Goal: Task Accomplishment & Management: Manage account settings

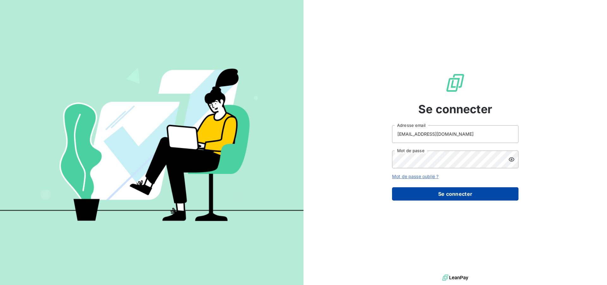
click at [465, 192] on button "Se connecter" at bounding box center [455, 193] width 126 height 13
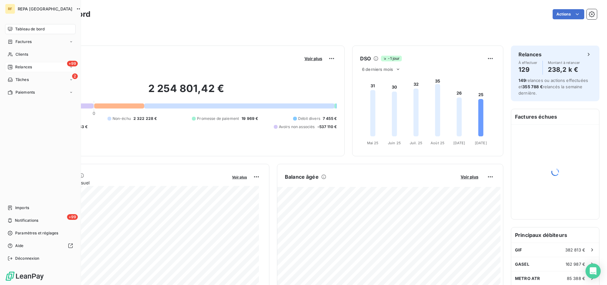
click at [44, 68] on div "+99 Relances" at bounding box center [40, 67] width 71 height 10
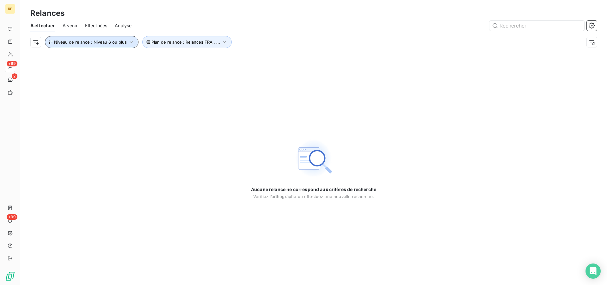
click at [128, 41] on icon "button" at bounding box center [131, 42] width 6 height 6
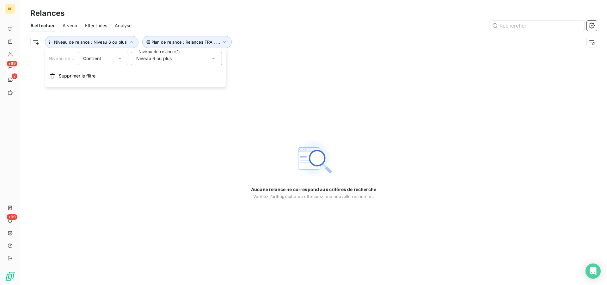
click at [214, 60] on icon at bounding box center [213, 58] width 6 height 6
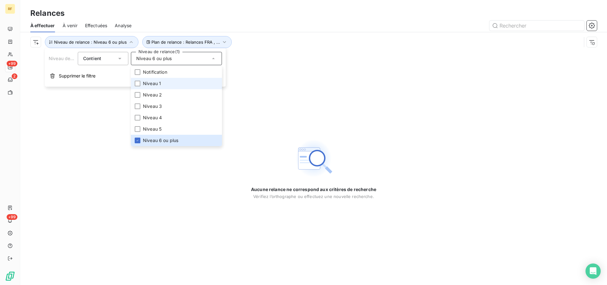
click at [156, 80] on span "Niveau 1" at bounding box center [152, 83] width 18 height 6
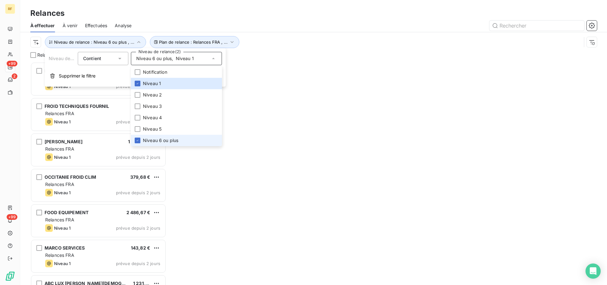
click at [147, 140] on span "Niveau 6 ou plus" at bounding box center [160, 140] width 35 height 6
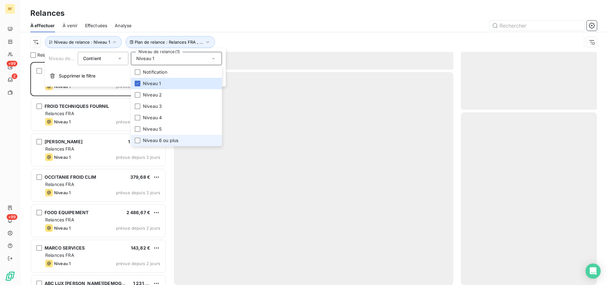
scroll to position [218, 131]
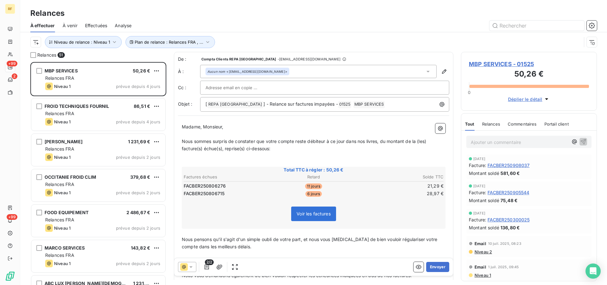
click at [272, 42] on div "Plan de relance : Relances FRA , ... Niveau de relance : Niveau 1" at bounding box center [305, 42] width 551 height 12
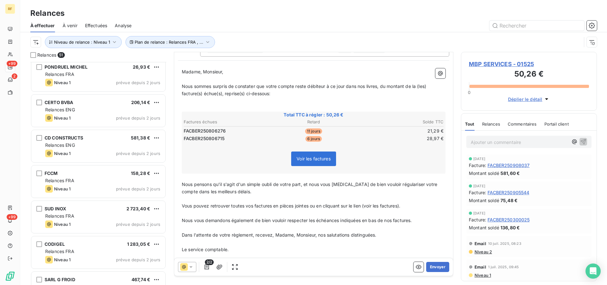
scroll to position [65, 0]
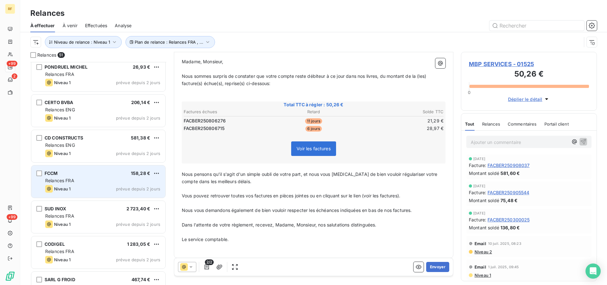
click at [95, 191] on div "Niveau 1 prévue depuis 2 jours" at bounding box center [102, 189] width 115 height 8
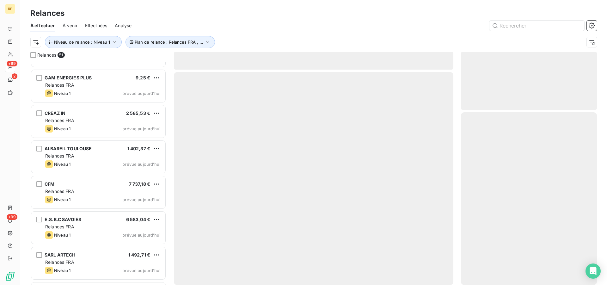
scroll to position [1584, 0]
